Goal: Find specific page/section: Find specific page/section

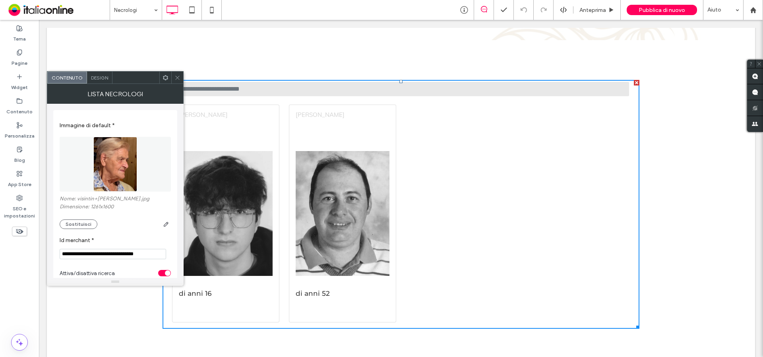
click at [176, 78] on icon at bounding box center [178, 78] width 6 height 6
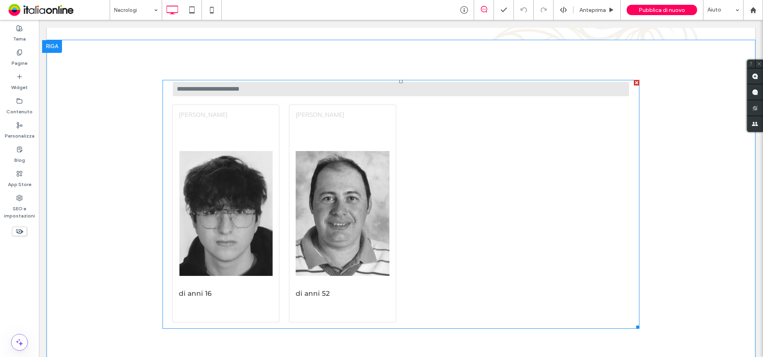
click at [430, 215] on span at bounding box center [401, 204] width 477 height 249
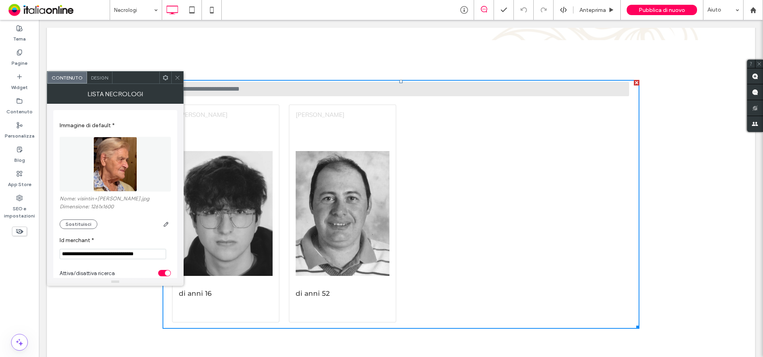
click at [178, 81] on span at bounding box center [178, 78] width 6 height 12
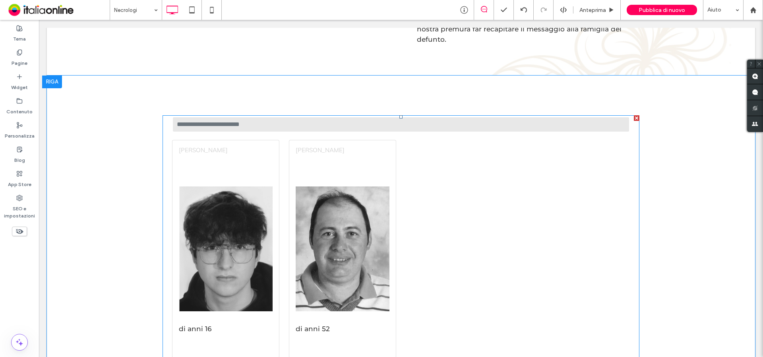
scroll to position [199, 0]
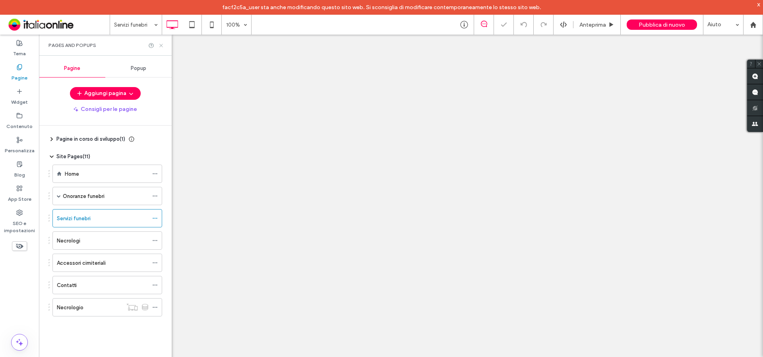
click at [160, 45] on icon at bounding box center [161, 46] width 6 height 6
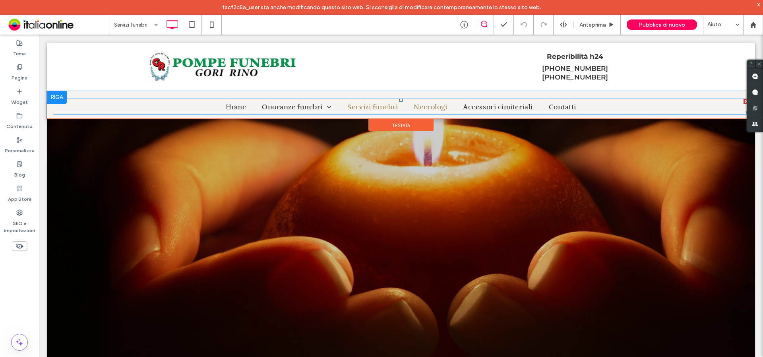
click at [427, 105] on span "Necrologi" at bounding box center [430, 106] width 33 height 11
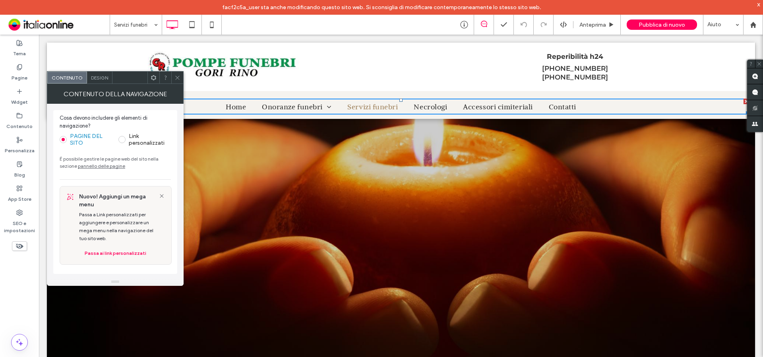
click at [175, 77] on icon at bounding box center [178, 78] width 6 height 6
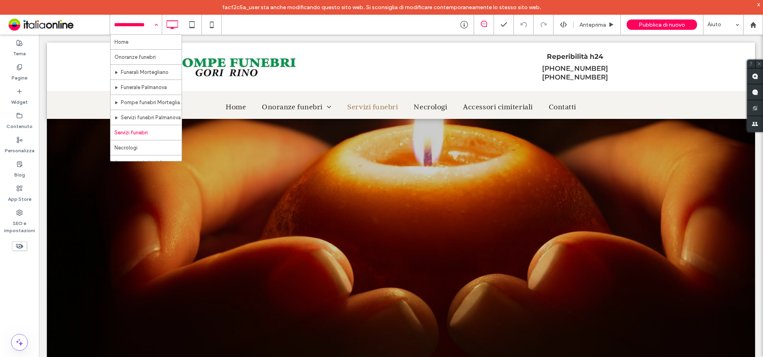
click at [135, 25] on input at bounding box center [134, 25] width 40 height 20
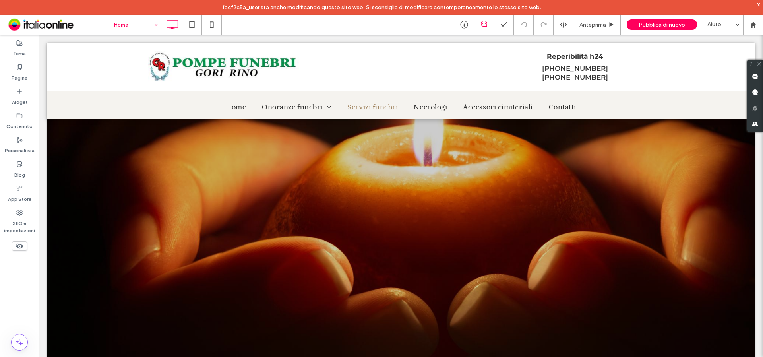
click at [121, 25] on input at bounding box center [134, 25] width 40 height 20
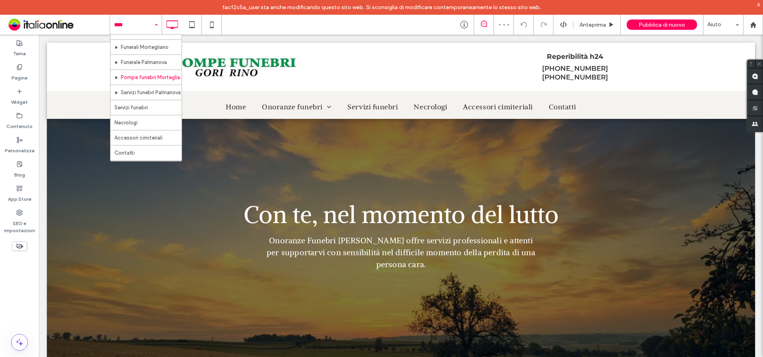
scroll to position [39, 0]
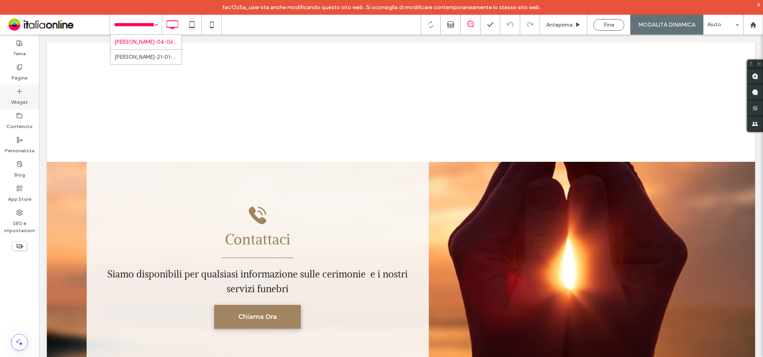
drag, startPoint x: 21, startPoint y: 71, endPoint x: 32, endPoint y: 92, distance: 23.7
click at [21, 71] on label "Pagine" at bounding box center [20, 75] width 16 height 11
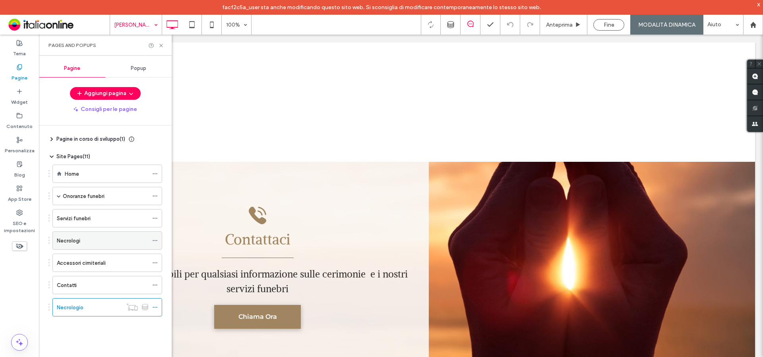
click at [77, 240] on label "Necrologi" at bounding box center [68, 241] width 23 height 14
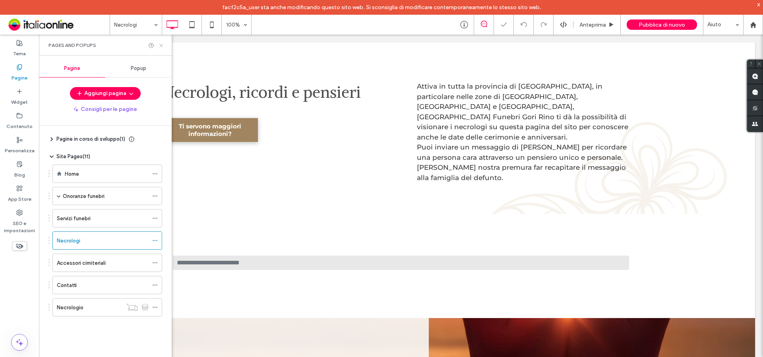
click at [159, 45] on icon at bounding box center [161, 46] width 6 height 6
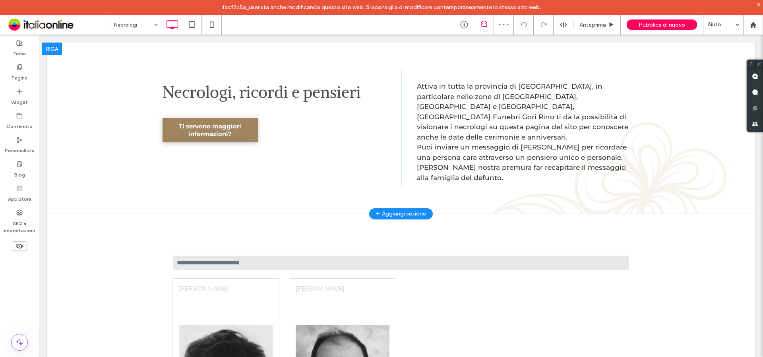
scroll to position [159, 0]
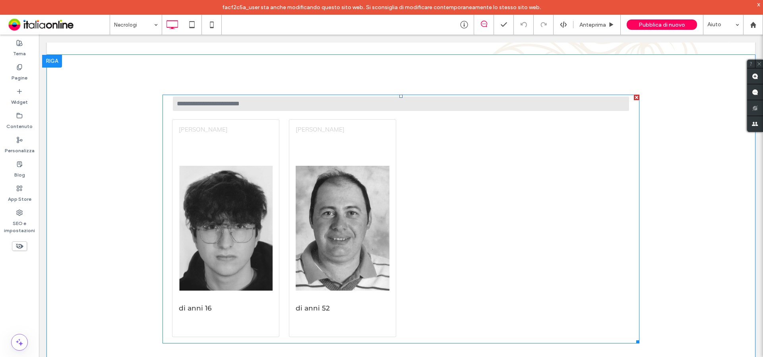
click at [322, 209] on span at bounding box center [401, 219] width 477 height 249
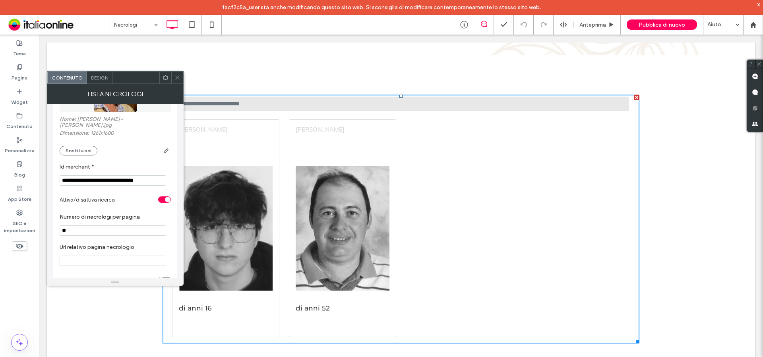
scroll to position [99, 0]
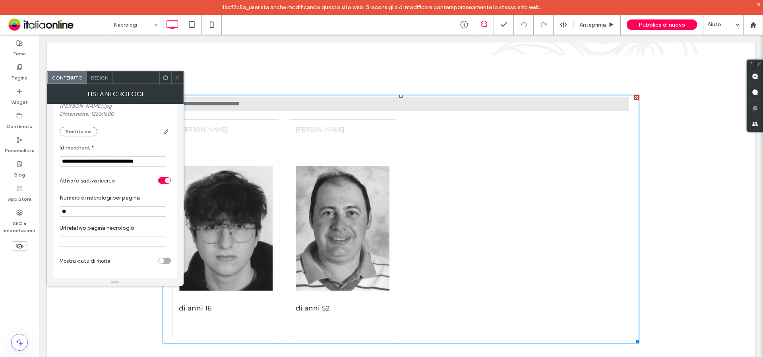
click at [102, 81] on div "Design" at bounding box center [99, 78] width 25 height 12
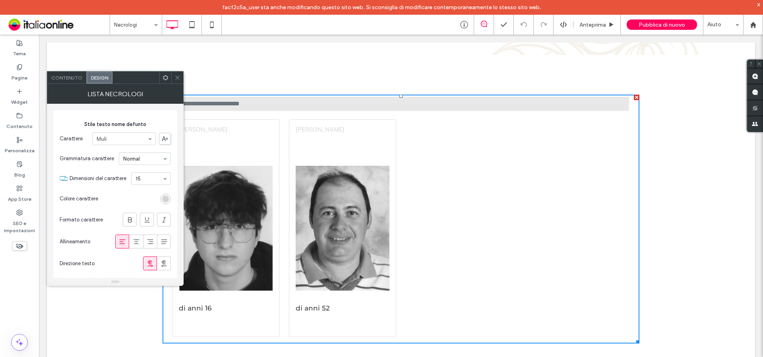
click at [173, 78] on div at bounding box center [177, 78] width 12 height 12
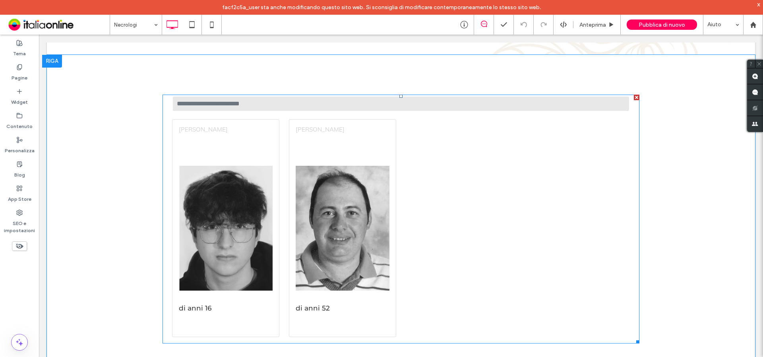
click at [249, 209] on span at bounding box center [401, 219] width 477 height 249
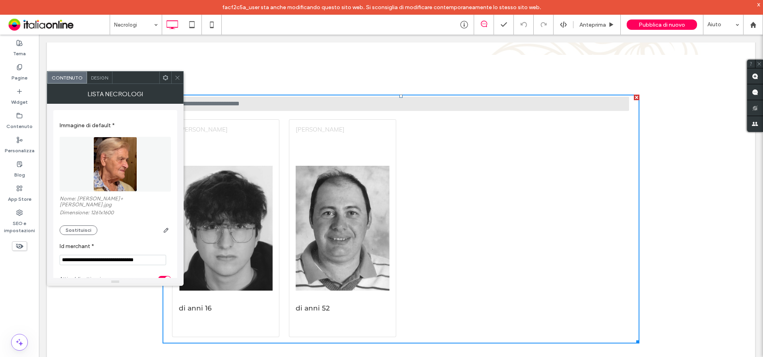
click at [173, 77] on div at bounding box center [177, 78] width 12 height 12
